Goal: Navigation & Orientation: Find specific page/section

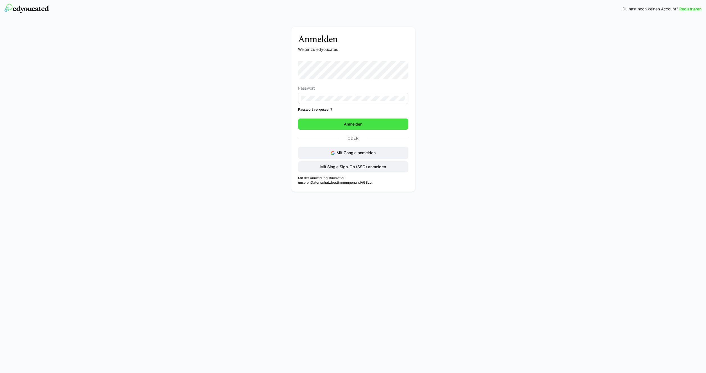
click at [353, 122] on span "Anmelden" at bounding box center [353, 124] width 20 height 6
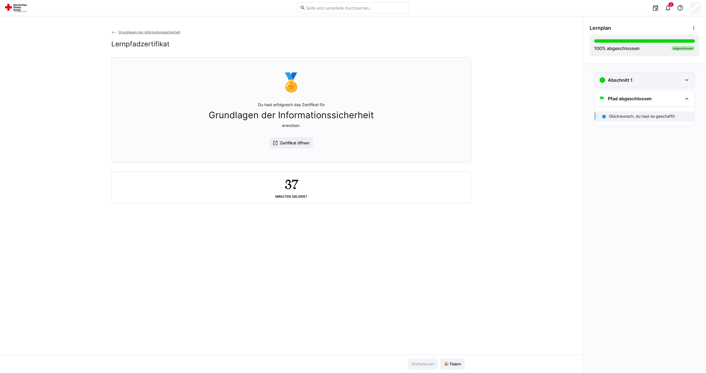
click at [687, 80] on eds-icon at bounding box center [686, 80] width 7 height 7
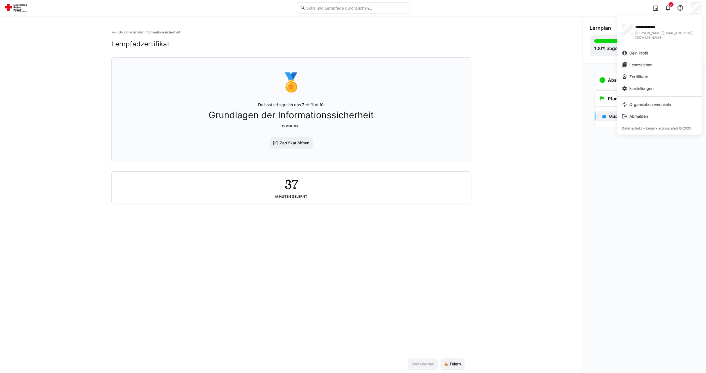
click at [536, 53] on div at bounding box center [353, 186] width 706 height 373
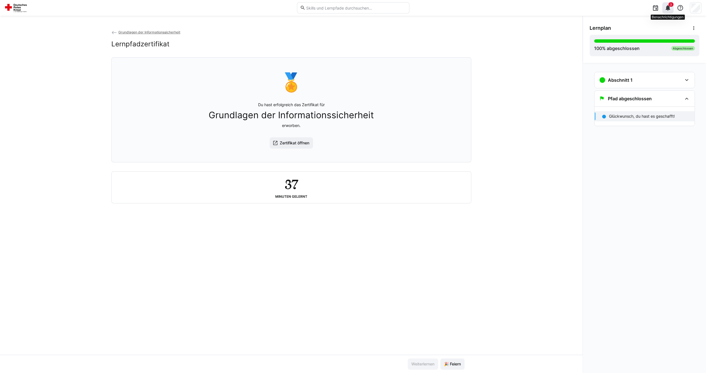
click at [670, 6] on span "3" at bounding box center [670, 4] width 5 height 4
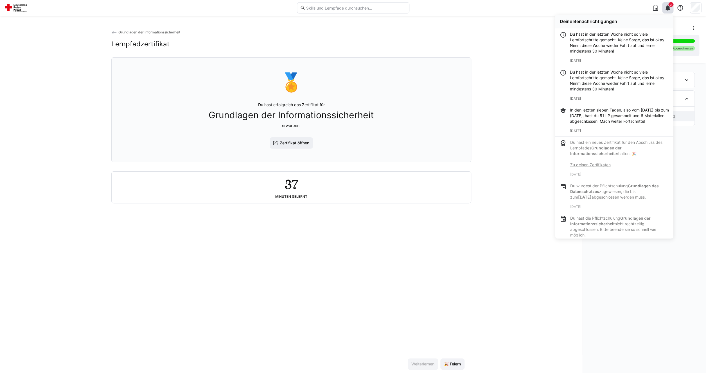
click at [506, 145] on div "Grundlagen der Informationssicherheit Lernpfadzertifikat 🏅 Du hast erfolgreich …" at bounding box center [291, 192] width 583 height 326
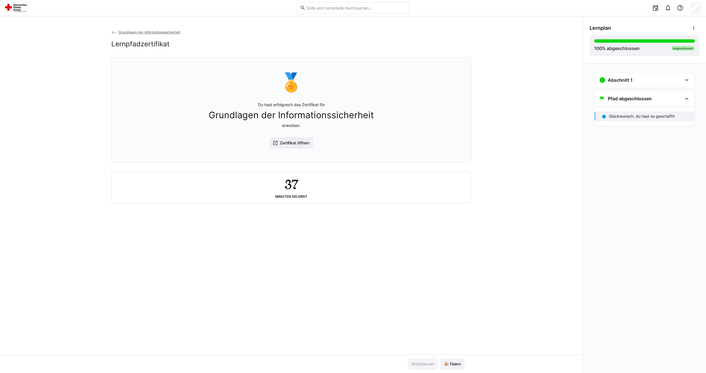
click at [146, 32] on span "Grundlagen der Informationssicherheit" at bounding box center [149, 32] width 62 height 4
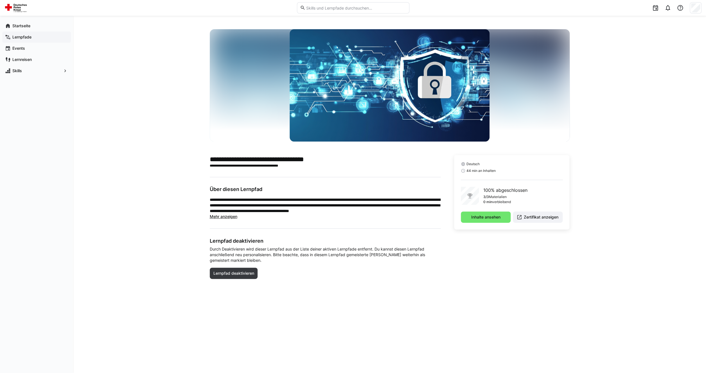
click at [0, 0] on app-navigation-label "Lernpfade" at bounding box center [0, 0] width 0 height 0
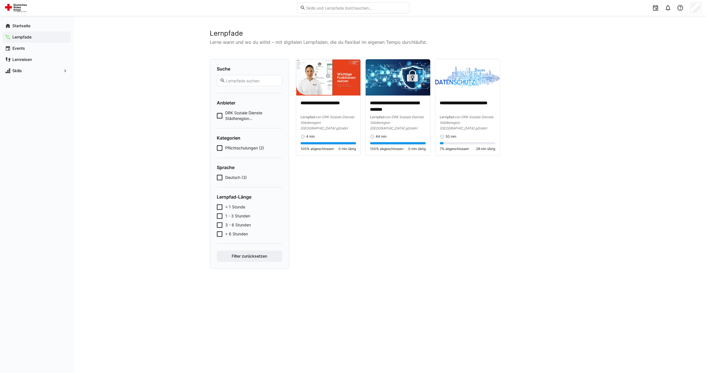
click at [219, 148] on icon at bounding box center [220, 148] width 6 height 6
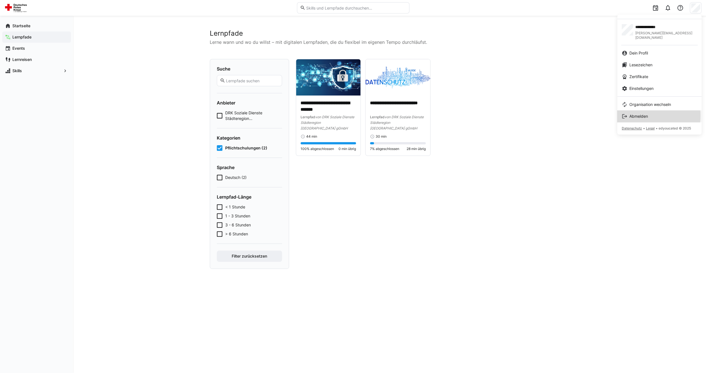
click at [630, 114] on div "Abmelden" at bounding box center [659, 117] width 75 height 6
